Goal: Task Accomplishment & Management: Complete application form

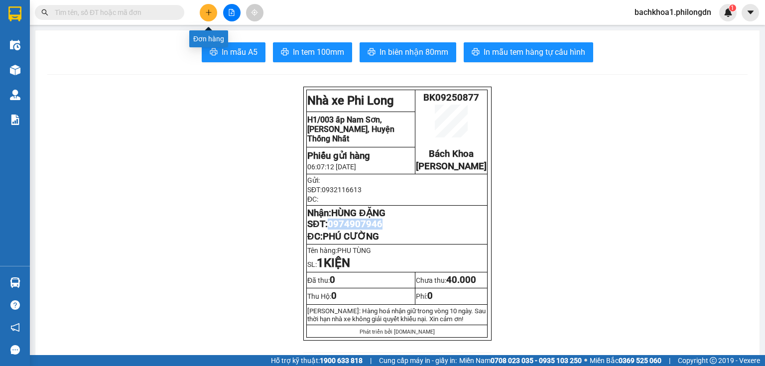
click at [204, 14] on button at bounding box center [208, 12] width 17 height 17
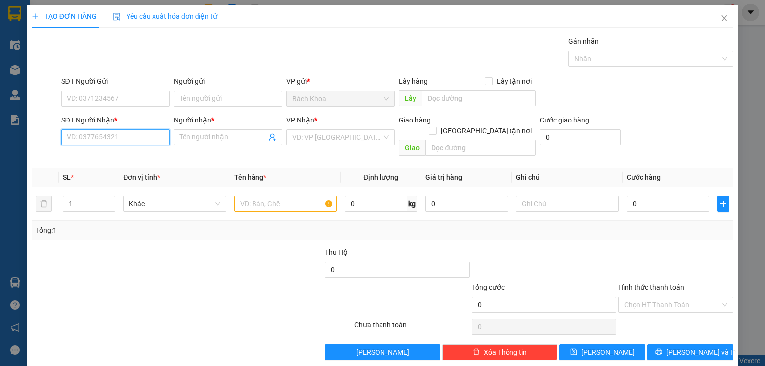
click at [133, 143] on input "SĐT Người Nhận *" at bounding box center [115, 138] width 109 height 16
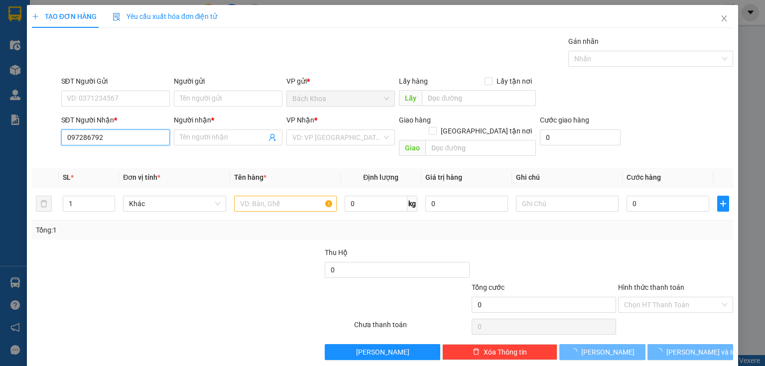
type input "0972867929"
click at [150, 164] on div "0972867929 - CƠM NIÊU QT" at bounding box center [115, 157] width 108 height 16
type input "CƠM NIÊU QT"
type input "NINH PHÁT"
type input "100.000"
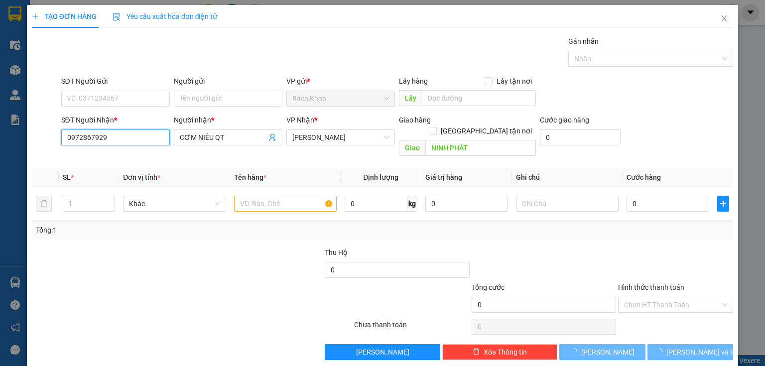
type input "100.000"
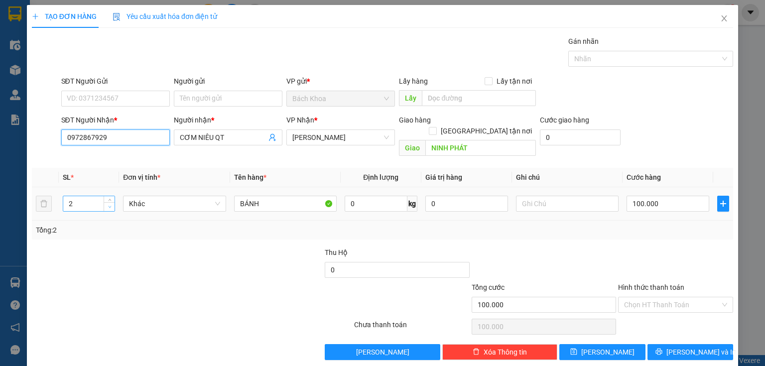
type input "0972867929"
type input "1"
click at [109, 205] on icon "down" at bounding box center [109, 206] width 3 height 3
click at [666, 196] on input "100.000" at bounding box center [668, 204] width 83 height 16
type input "4"
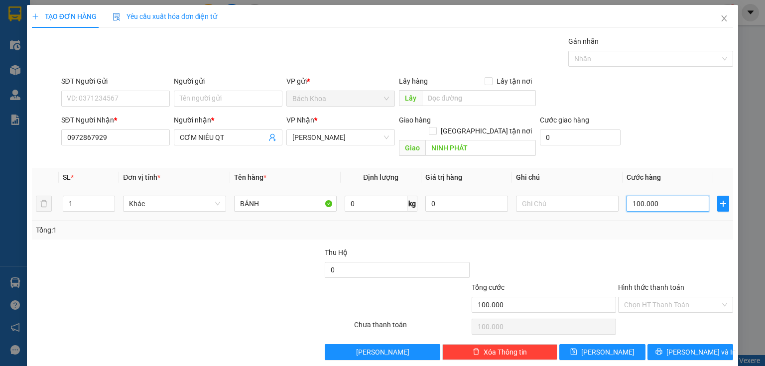
type input "4"
type input "40"
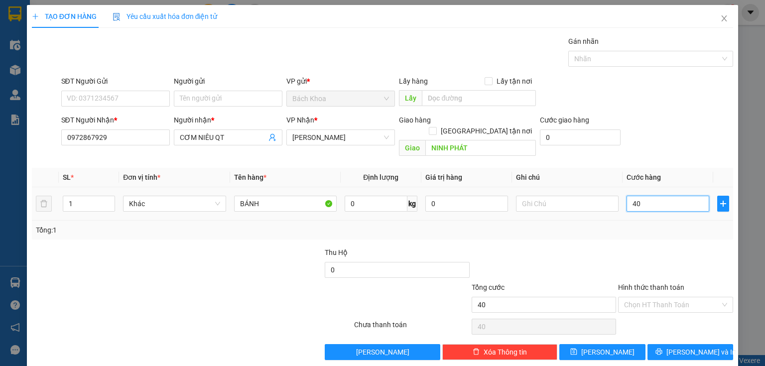
type input "400"
type input "4.000"
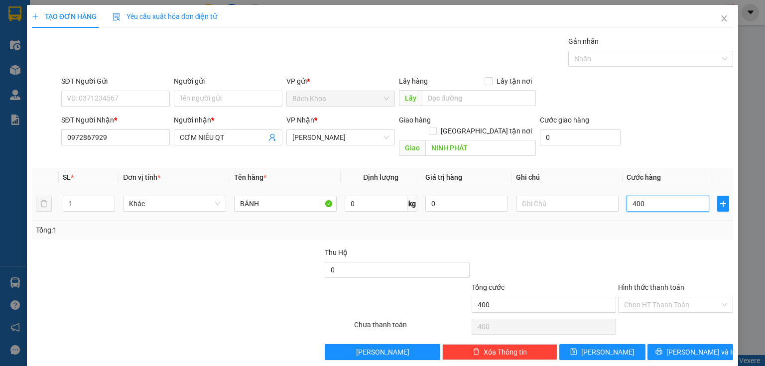
type input "4.000"
type input "40.000"
type input "400.000"
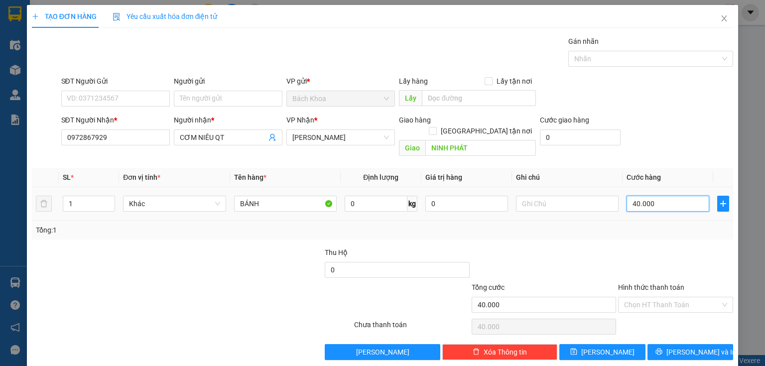
type input "400.000"
type input "40.000"
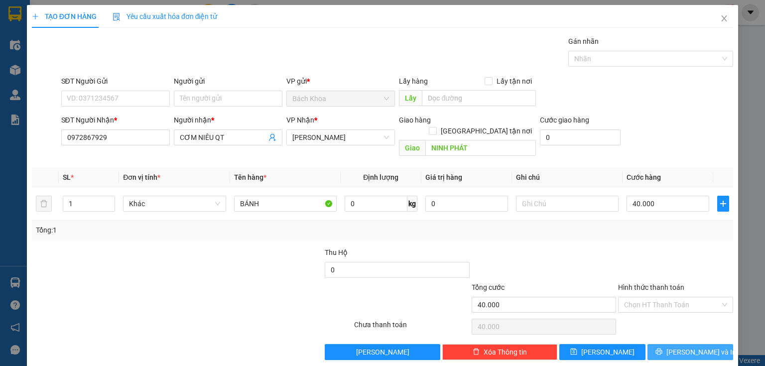
click at [682, 347] on span "[PERSON_NAME] và In" at bounding box center [702, 352] width 70 height 11
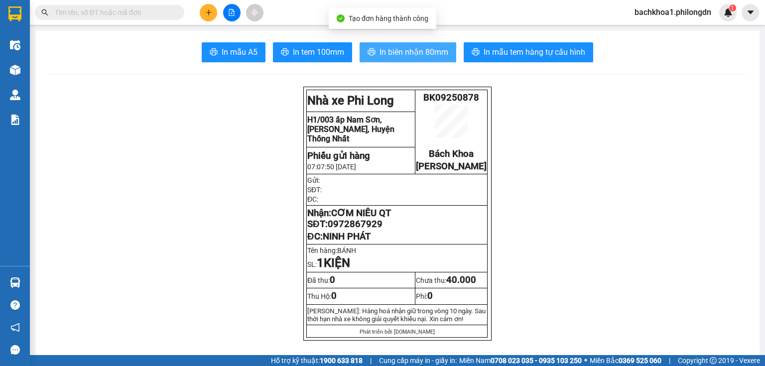
click at [388, 48] on span "In biên nhận 80mm" at bounding box center [414, 52] width 69 height 12
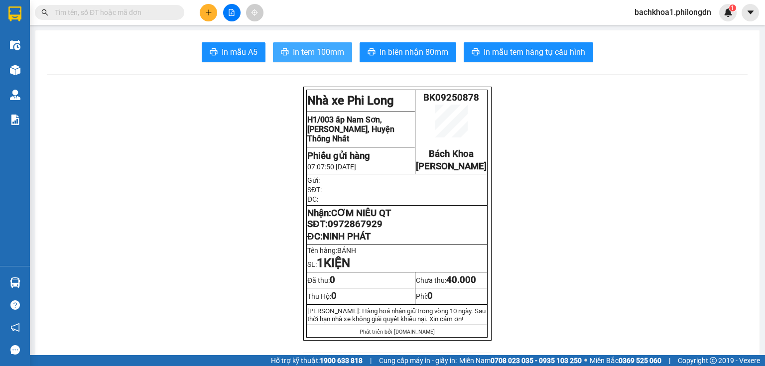
click at [333, 52] on span "In tem 100mm" at bounding box center [318, 52] width 51 height 12
click at [341, 230] on span "0972867929" at bounding box center [355, 224] width 55 height 11
copy span "0972867929"
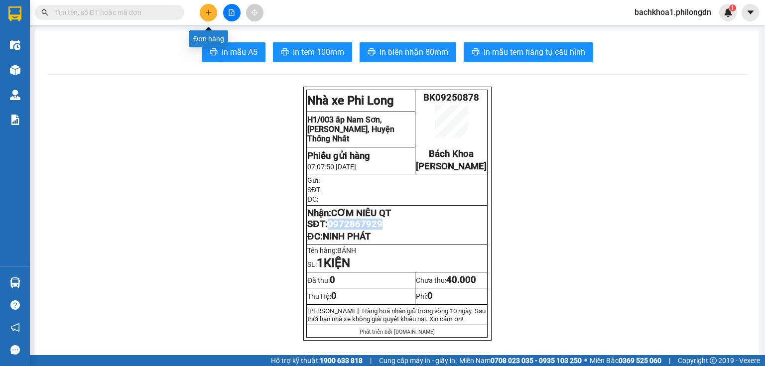
click at [212, 16] on button at bounding box center [208, 12] width 17 height 17
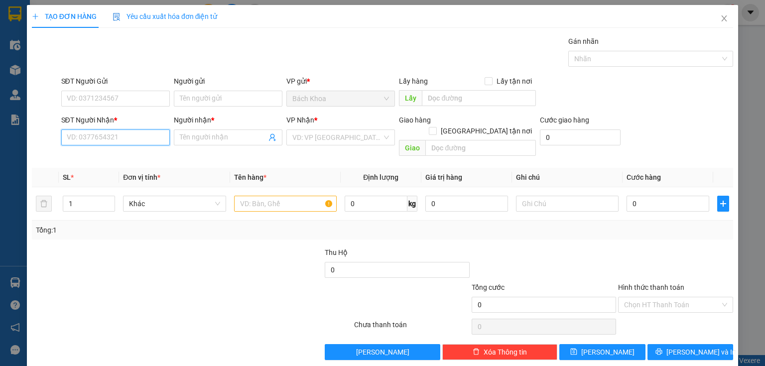
click at [130, 138] on input "SĐT Người Nhận *" at bounding box center [115, 138] width 109 height 16
click at [118, 153] on div "0834566081 - [PERSON_NAME]" at bounding box center [116, 156] width 98 height 11
type input "0834566081"
type input "THANH"
type input "DẦU GIÂY"
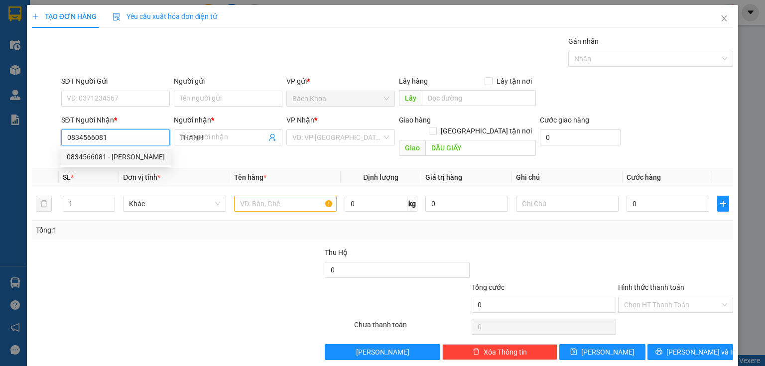
type input "200.000"
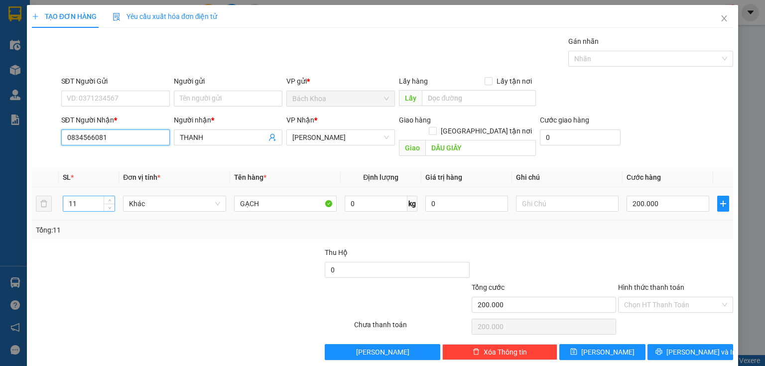
type input "0834566081"
click at [87, 197] on input "11" at bounding box center [88, 203] width 51 height 15
type input "1"
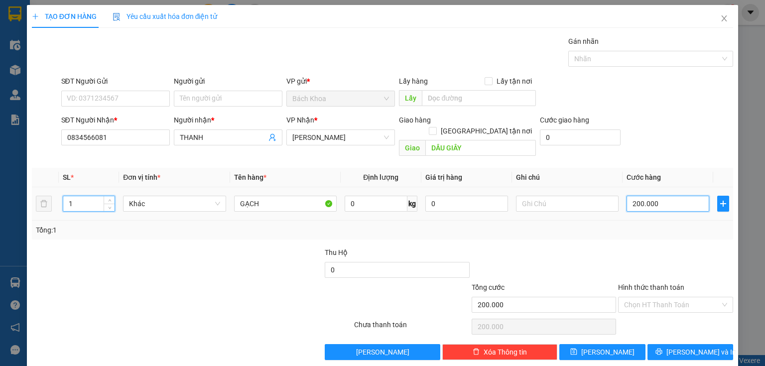
click at [662, 196] on input "200.000" at bounding box center [668, 204] width 83 height 16
type input "5"
type input "50"
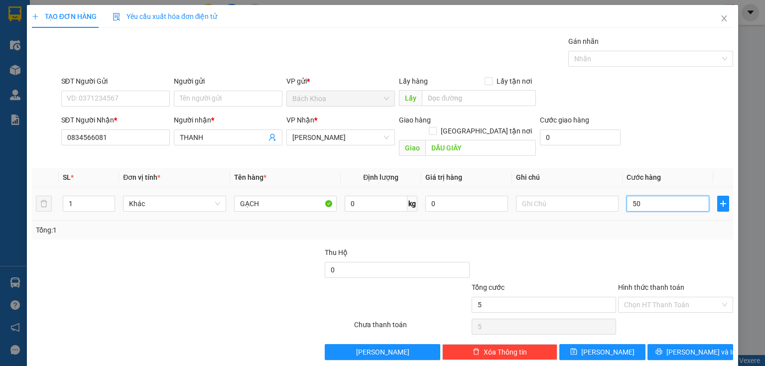
type input "50"
type input "500"
type input "5.000"
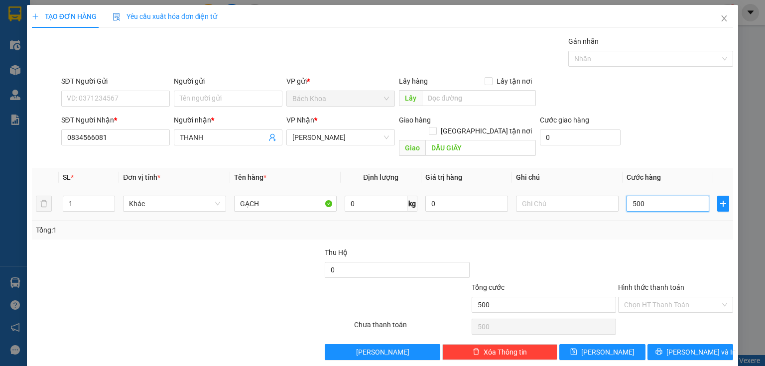
type input "5.000"
type input "50.000"
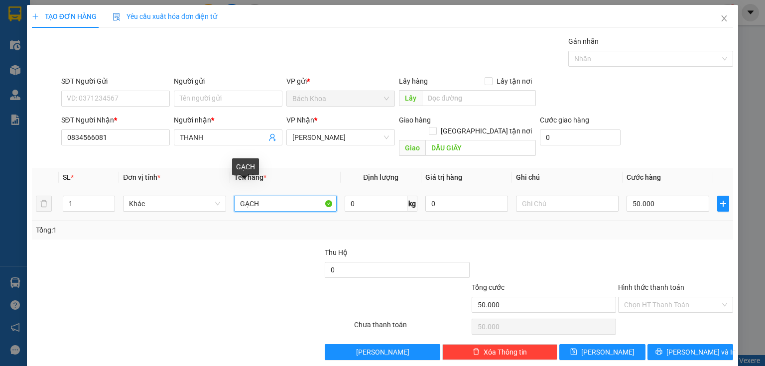
click at [277, 196] on input "GẠCH" at bounding box center [285, 204] width 103 height 16
type input "H"
type input "THÙNG"
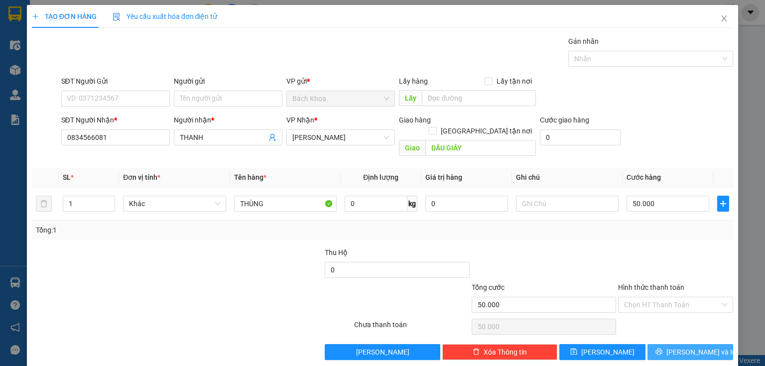
click at [690, 347] on span "[PERSON_NAME] và In" at bounding box center [702, 352] width 70 height 11
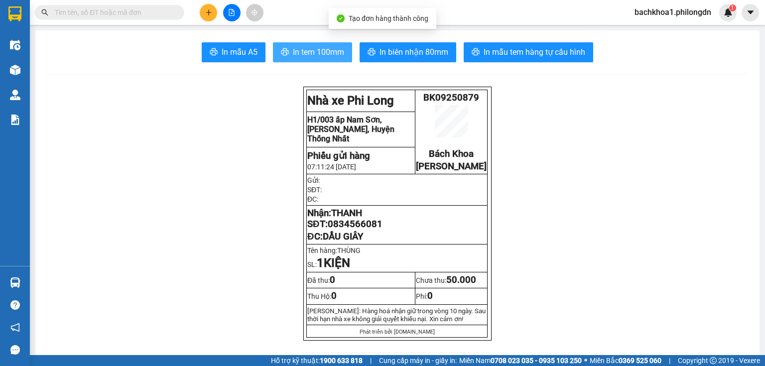
click at [306, 58] on button "In tem 100mm" at bounding box center [312, 52] width 79 height 20
click at [361, 230] on span "0834566081" at bounding box center [355, 224] width 55 height 11
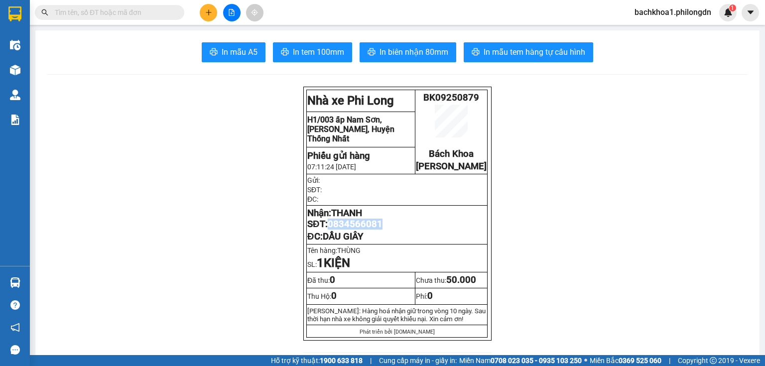
click at [361, 230] on span "0834566081" at bounding box center [355, 224] width 55 height 11
copy span "0834566081"
click at [204, 7] on button at bounding box center [208, 12] width 17 height 17
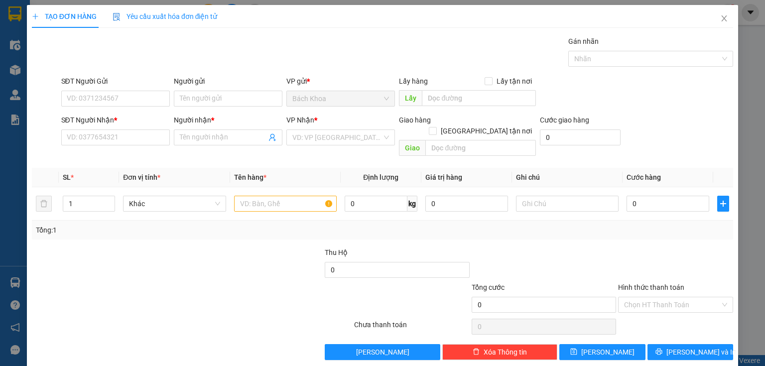
click at [105, 149] on div "Transit Pickup Surcharge Ids Transit Deliver Surcharge Ids Transit Deliver Surc…" at bounding box center [383, 198] width 702 height 324
click at [105, 142] on input "SĐT Người Nhận *" at bounding box center [115, 138] width 109 height 16
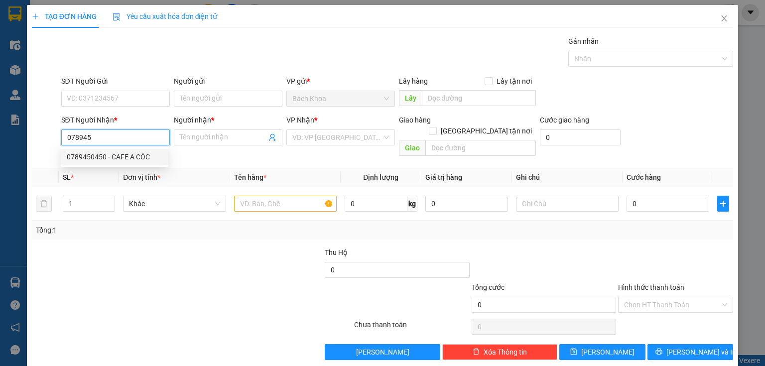
click at [114, 155] on div "0789450450 - CAFE A CÓC" at bounding box center [115, 156] width 96 height 11
type input "0789450450"
type input "CAFE A CÓC"
type input "GIA YÊN"
type input "30.000"
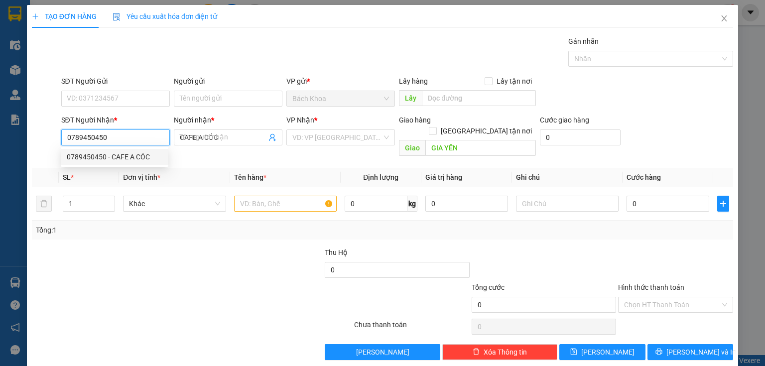
type input "30.000"
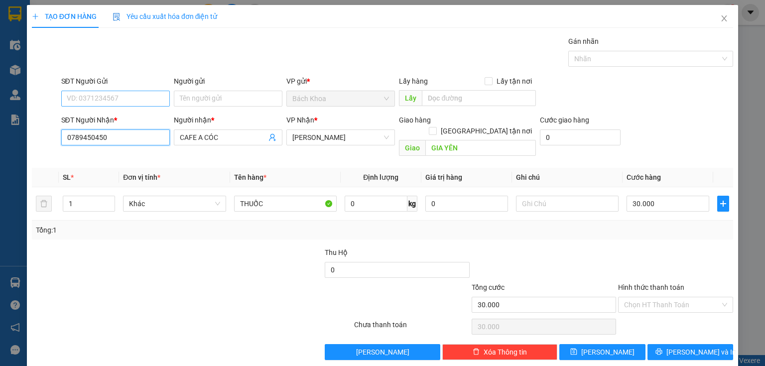
type input "0789450450"
click at [136, 99] on input "SĐT Người Gửi" at bounding box center [115, 99] width 109 height 16
click at [128, 115] on div "0913888787 - TÂM" at bounding box center [115, 118] width 96 height 11
type input "0913888787"
type input "TÂM"
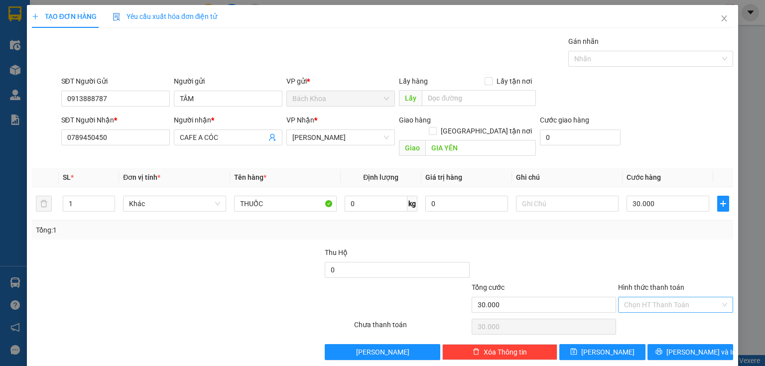
click at [648, 297] on input "Hình thức thanh toán" at bounding box center [672, 304] width 96 height 15
click at [658, 312] on div "Tại văn phòng" at bounding box center [670, 312] width 103 height 11
type input "0"
click at [676, 344] on button "[PERSON_NAME] và In" at bounding box center [691, 352] width 86 height 16
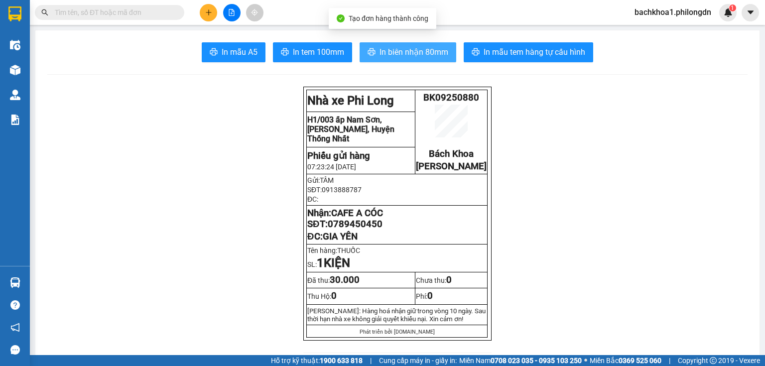
click at [402, 58] on button "In biên nhận 80mm" at bounding box center [408, 52] width 97 height 20
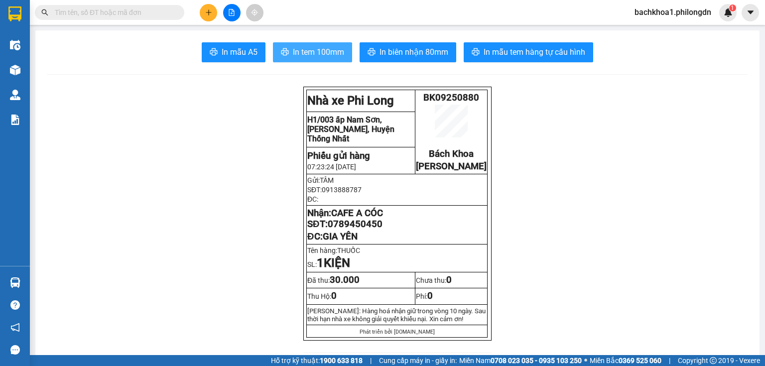
click at [321, 57] on span "In tem 100mm" at bounding box center [318, 52] width 51 height 12
click at [361, 230] on span "0789450450" at bounding box center [355, 224] width 55 height 11
copy span "0789450450"
click at [203, 12] on button at bounding box center [208, 12] width 17 height 17
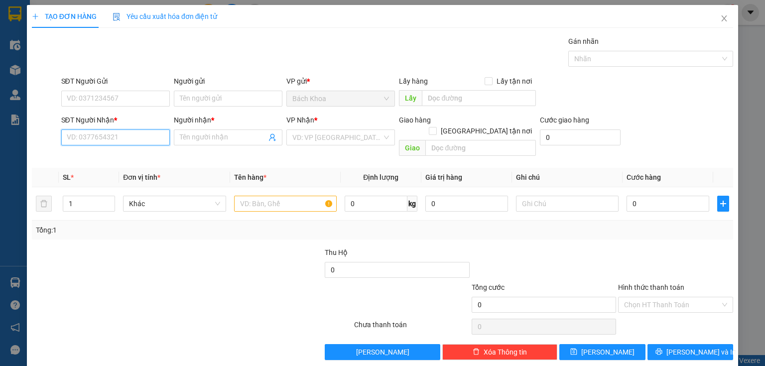
click at [97, 142] on input "SĐT Người Nhận *" at bounding box center [115, 138] width 109 height 16
click at [142, 157] on div "0918490359 - THẦY AN" at bounding box center [115, 156] width 96 height 11
type input "0918490359"
type input "THẦY AN"
type input "[PERSON_NAME]"
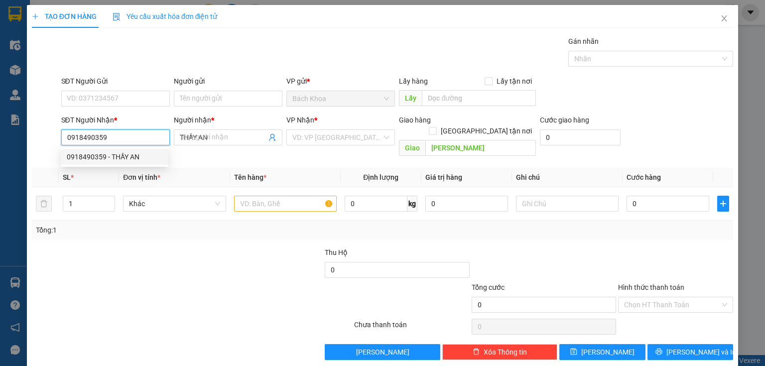
type input "30.000"
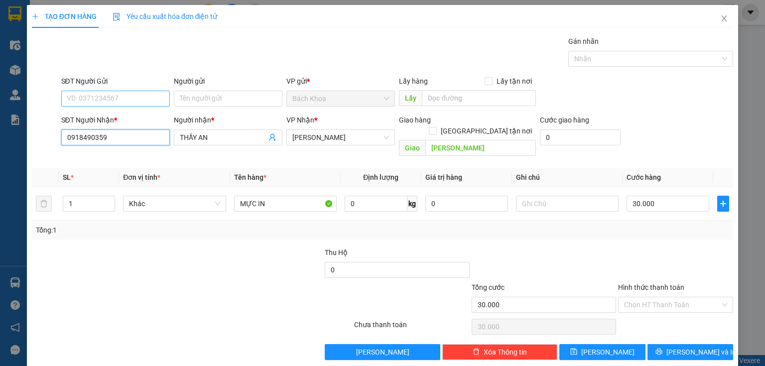
type input "0918490359"
click at [110, 102] on input "SĐT Người Gửi" at bounding box center [115, 99] width 109 height 16
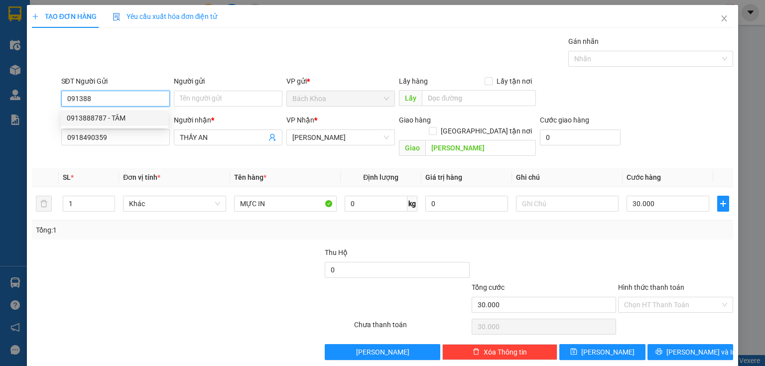
click at [105, 113] on div "0913888787 - TÂM" at bounding box center [115, 118] width 96 height 11
type input "0913888787"
type input "TÂM"
type input "0913888787"
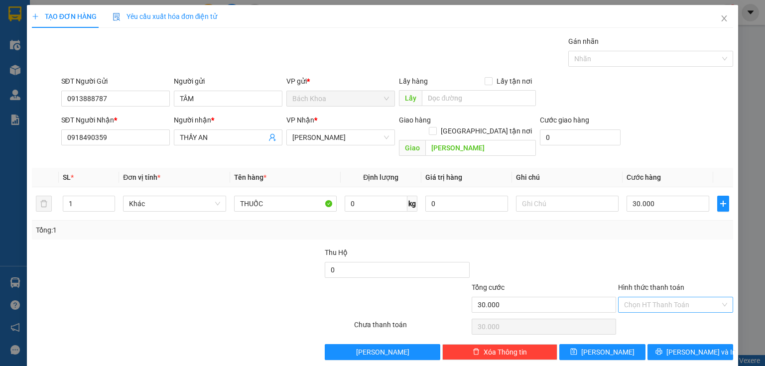
click at [693, 297] on input "Hình thức thanh toán" at bounding box center [672, 304] width 96 height 15
click at [660, 315] on div "Tại văn phòng" at bounding box center [670, 312] width 103 height 11
type input "0"
click at [670, 344] on button "[PERSON_NAME] và In" at bounding box center [691, 352] width 86 height 16
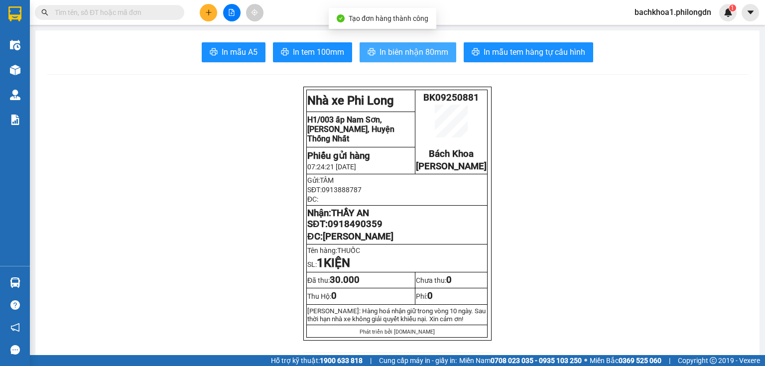
drag, startPoint x: 406, startPoint y: 66, endPoint x: 403, endPoint y: 52, distance: 14.4
click at [402, 52] on span "In biên nhận 80mm" at bounding box center [414, 52] width 69 height 12
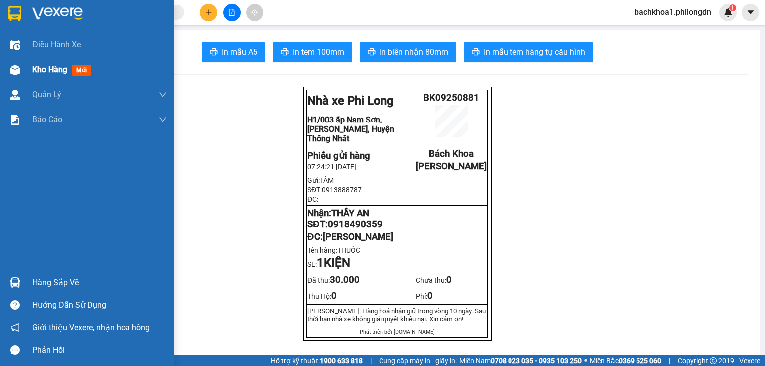
click at [52, 80] on div "Kho hàng mới" at bounding box center [99, 69] width 135 height 25
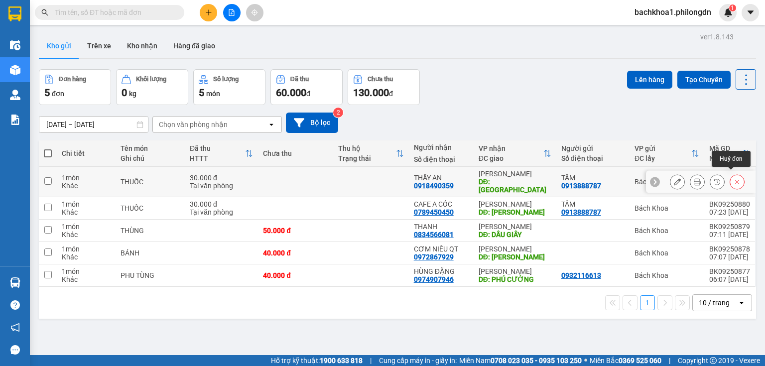
click at [737, 177] on button at bounding box center [737, 181] width 14 height 17
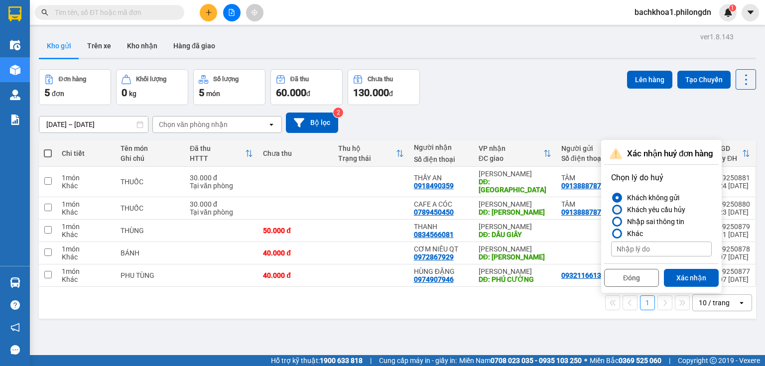
click at [661, 207] on div "Khách yêu cầu hủy" at bounding box center [654, 210] width 62 height 12
click at [611, 210] on input "Khách yêu cầu hủy" at bounding box center [611, 210] width 0 height 0
click at [696, 278] on button "Xác nhận" at bounding box center [691, 278] width 55 height 18
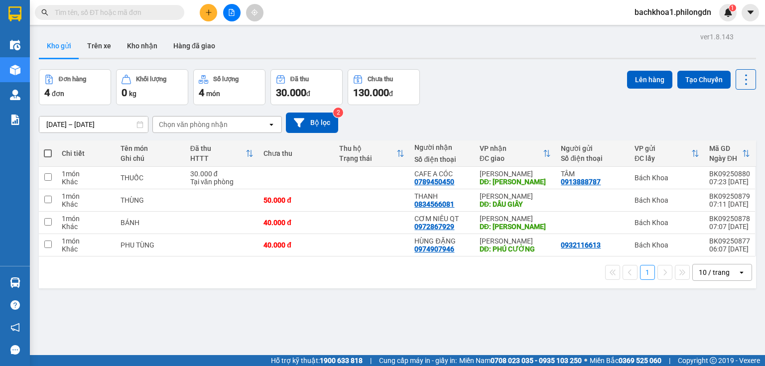
click at [211, 10] on icon "plus" at bounding box center [208, 12] width 7 height 7
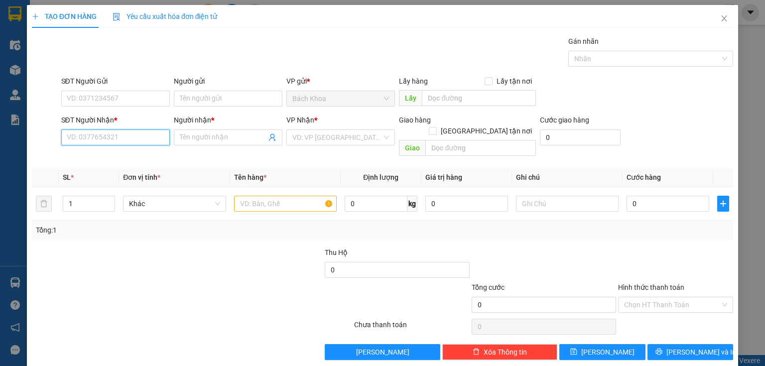
click at [134, 136] on input "SĐT Người Nhận *" at bounding box center [115, 138] width 109 height 16
click at [125, 97] on input "SĐT Người Gửi" at bounding box center [115, 99] width 109 height 16
click at [101, 128] on div "SĐT Người Nhận *" at bounding box center [115, 122] width 109 height 15
click at [115, 147] on div "SĐT Người Nhận * VD: 0377654321" at bounding box center [115, 132] width 109 height 35
click at [115, 140] on input "SĐT Người Nhận *" at bounding box center [115, 138] width 109 height 16
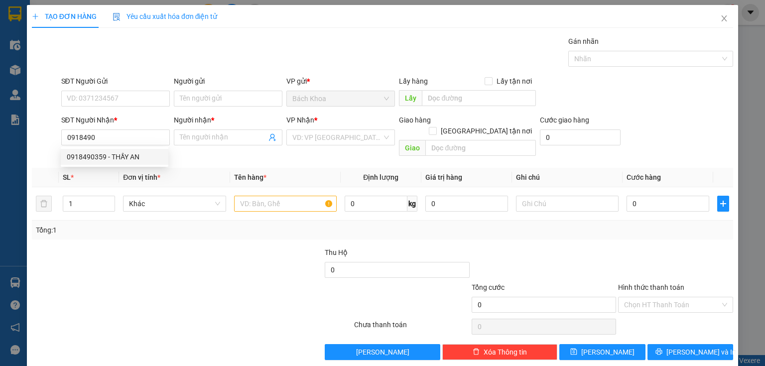
click at [100, 172] on div "SL *" at bounding box center [89, 177] width 52 height 11
click at [111, 142] on input "0918490" at bounding box center [115, 138] width 109 height 16
click at [121, 156] on div "0918490359 - THẦY AN" at bounding box center [115, 156] width 96 height 11
type input "0918490359"
type input "THẦY AN"
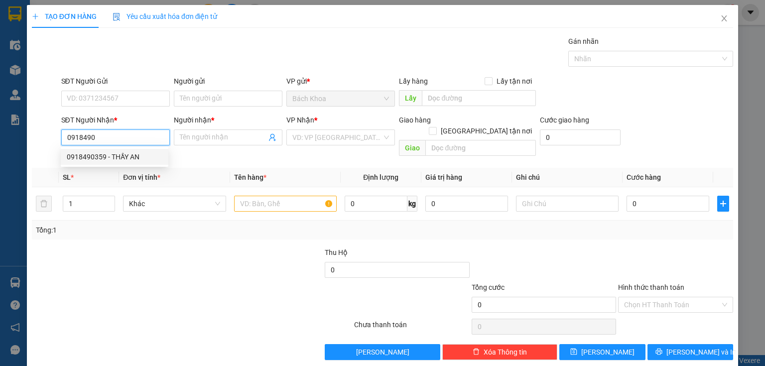
type input "[PERSON_NAME]"
type input "30.000"
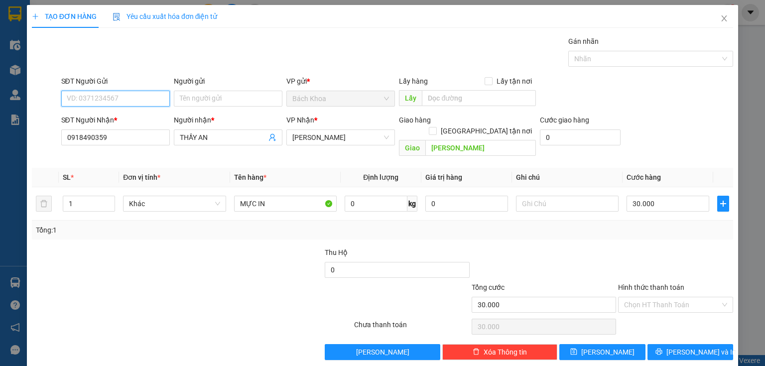
click at [125, 100] on input "SĐT Người Gửi" at bounding box center [115, 99] width 109 height 16
click at [124, 122] on div "0913888787 - TÂM" at bounding box center [115, 118] width 96 height 11
type input "0913888787"
type input "TÂM"
type input "0913888787"
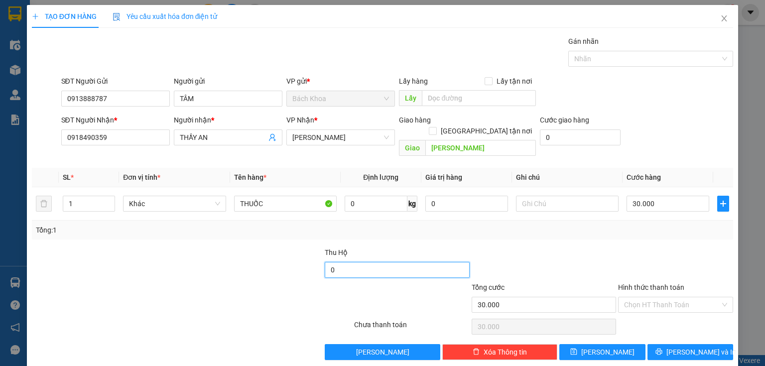
click at [352, 262] on input "0" at bounding box center [397, 270] width 144 height 16
type input "400.000"
click at [645, 297] on input "Hình thức thanh toán" at bounding box center [672, 304] width 96 height 15
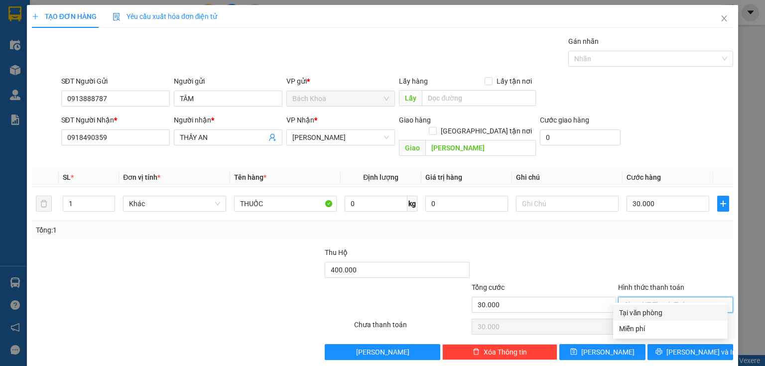
click at [669, 319] on div "Tại văn phòng" at bounding box center [670, 313] width 115 height 16
type input "0"
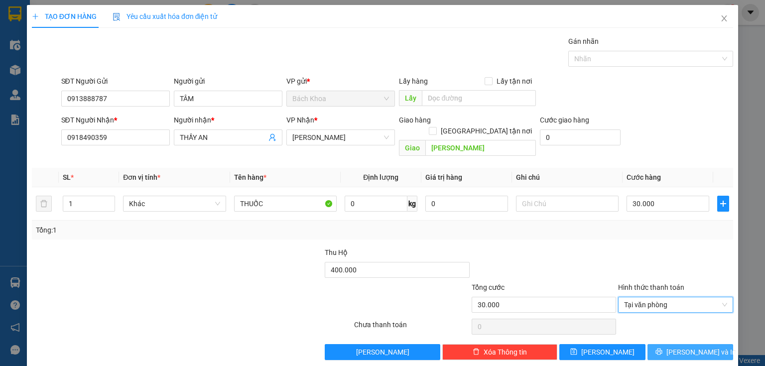
click at [686, 347] on span "[PERSON_NAME] và In" at bounding box center [702, 352] width 70 height 11
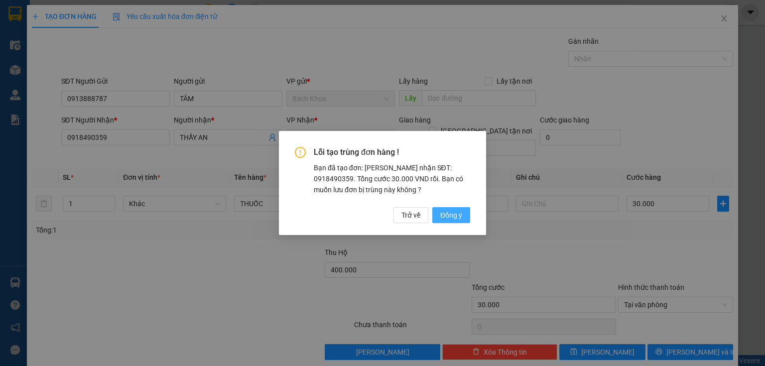
click at [436, 211] on button "Đồng ý" at bounding box center [451, 215] width 38 height 16
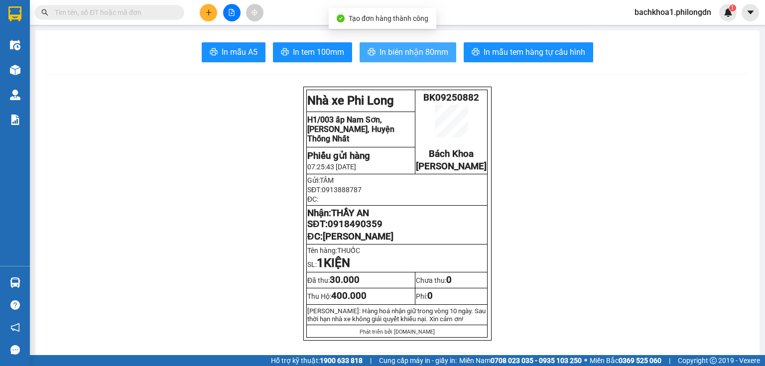
click at [388, 58] on span "In biên nhận 80mm" at bounding box center [414, 52] width 69 height 12
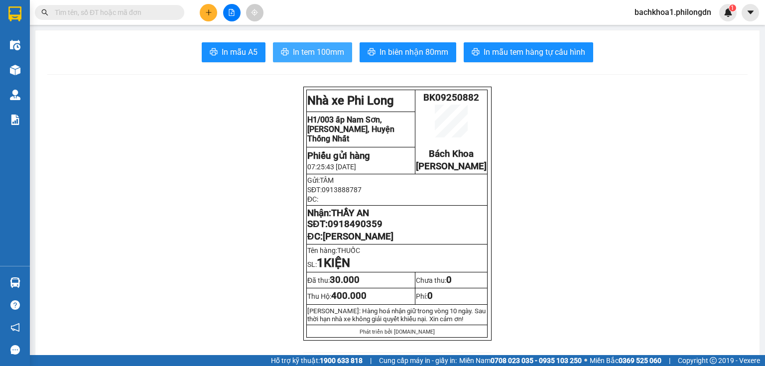
click at [310, 52] on span "In tem 100mm" at bounding box center [318, 52] width 51 height 12
click at [293, 53] on span "In tem 100mm" at bounding box center [318, 52] width 51 height 12
click at [346, 230] on span "0918490359" at bounding box center [355, 224] width 55 height 11
drag, startPoint x: 345, startPoint y: 232, endPoint x: 359, endPoint y: 231, distance: 14.0
click at [359, 230] on span "0918490359" at bounding box center [355, 224] width 55 height 11
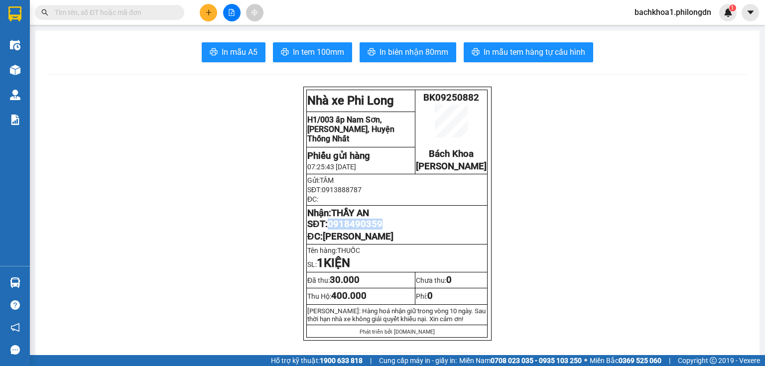
click at [359, 230] on span "0918490359" at bounding box center [355, 224] width 55 height 11
copy span "0918490359"
click at [200, 14] on button at bounding box center [208, 12] width 17 height 17
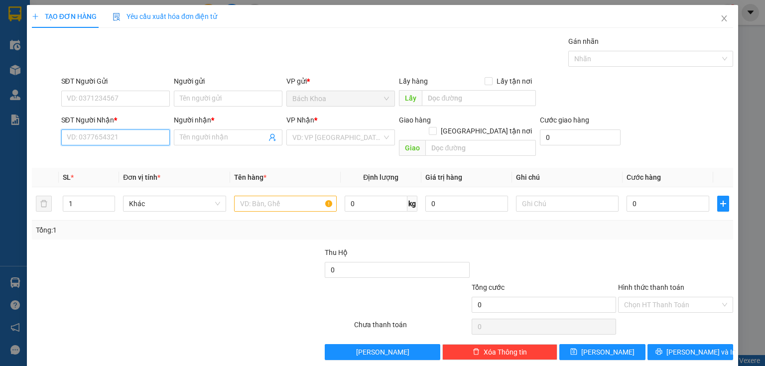
click at [160, 136] on input "SĐT Người Nhận *" at bounding box center [115, 138] width 109 height 16
click at [153, 163] on div "0355734885 - LINH" at bounding box center [115, 157] width 108 height 16
type input "0355734885"
type input "LINH"
type input "DC CẢNH THẢO NGUYÊN"
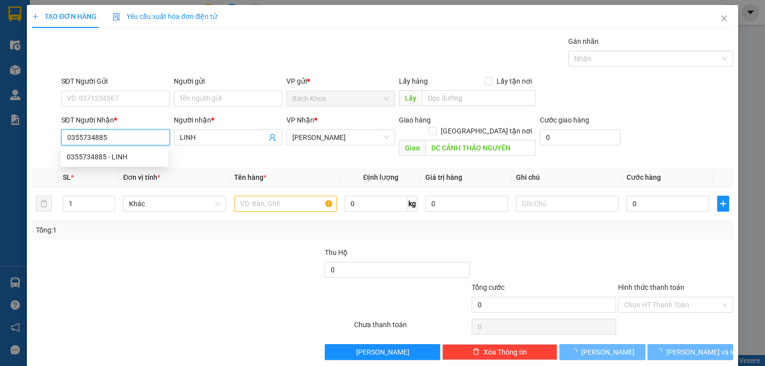
type input "50.000"
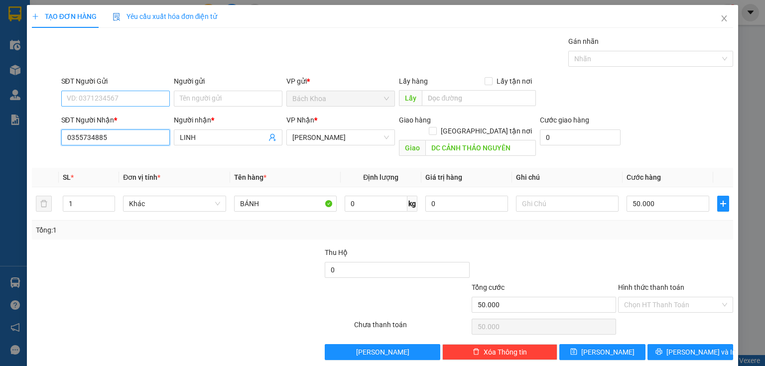
type input "0355734885"
click at [149, 100] on input "SĐT Người Gửi" at bounding box center [115, 99] width 109 height 16
click at [147, 117] on div "0772557989" at bounding box center [115, 118] width 96 height 11
type input "0772557989"
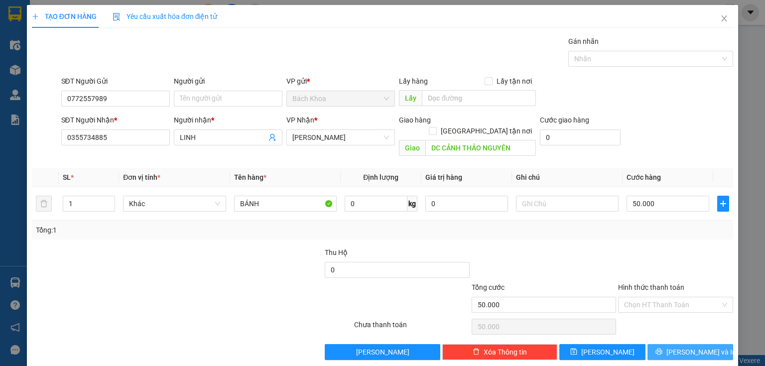
click at [676, 347] on span "[PERSON_NAME] và In" at bounding box center [702, 352] width 70 height 11
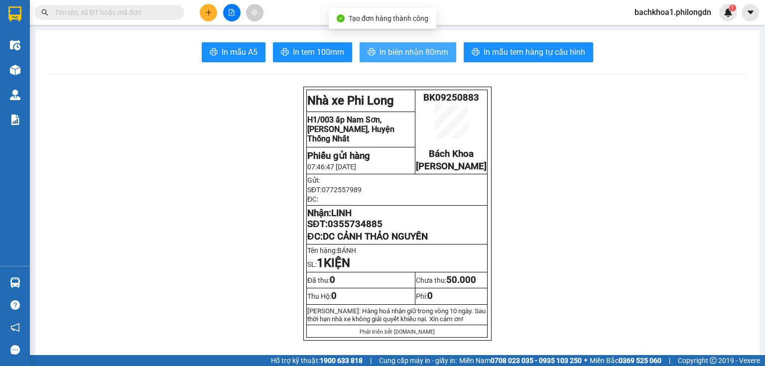
click at [401, 45] on button "In biên nhận 80mm" at bounding box center [408, 52] width 97 height 20
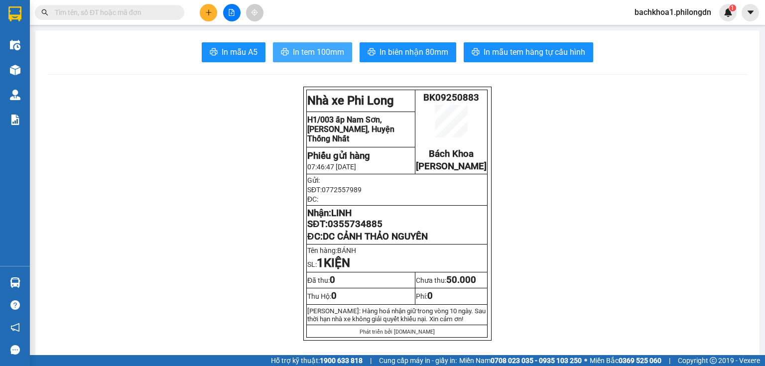
click at [325, 58] on span "In tem 100mm" at bounding box center [318, 52] width 51 height 12
click at [368, 230] on span "0355734885" at bounding box center [355, 224] width 55 height 11
copy span "0355734885"
